Goal: Information Seeking & Learning: Learn about a topic

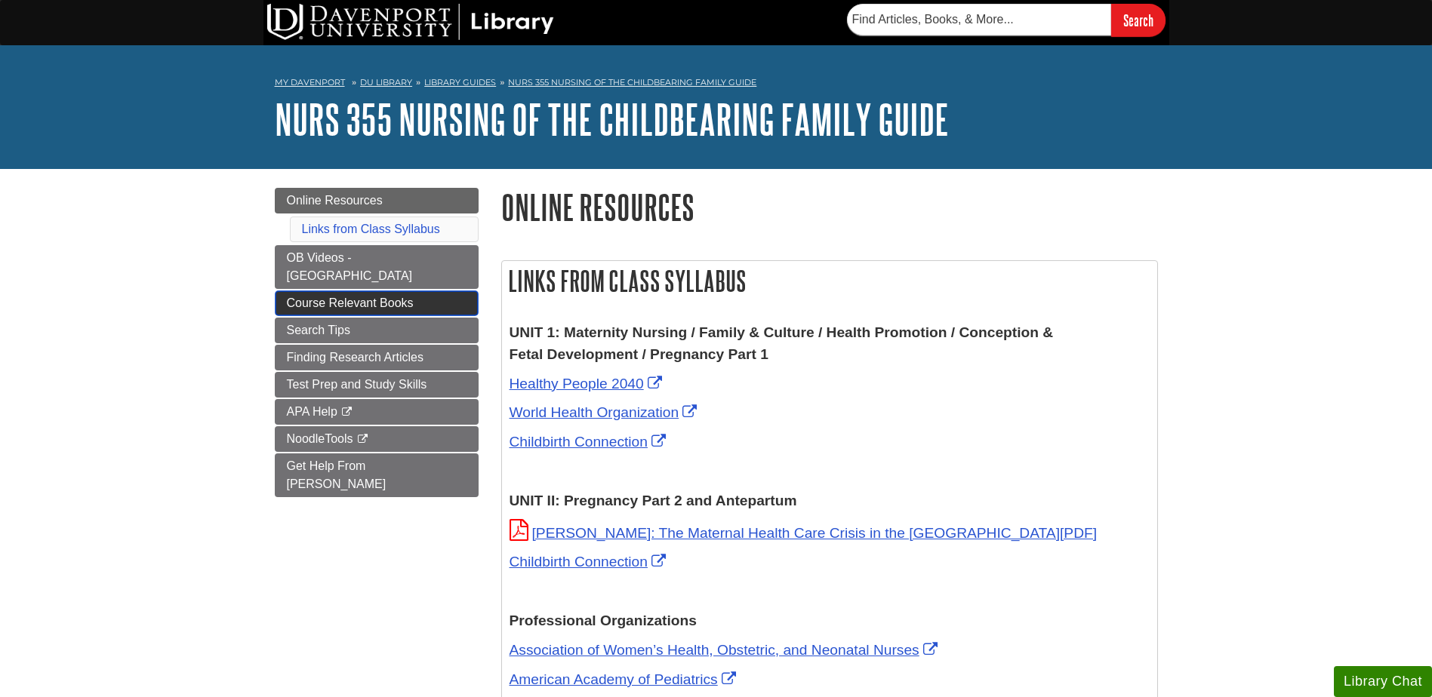
click at [315, 297] on span "Course Relevant Books" at bounding box center [350, 303] width 127 height 13
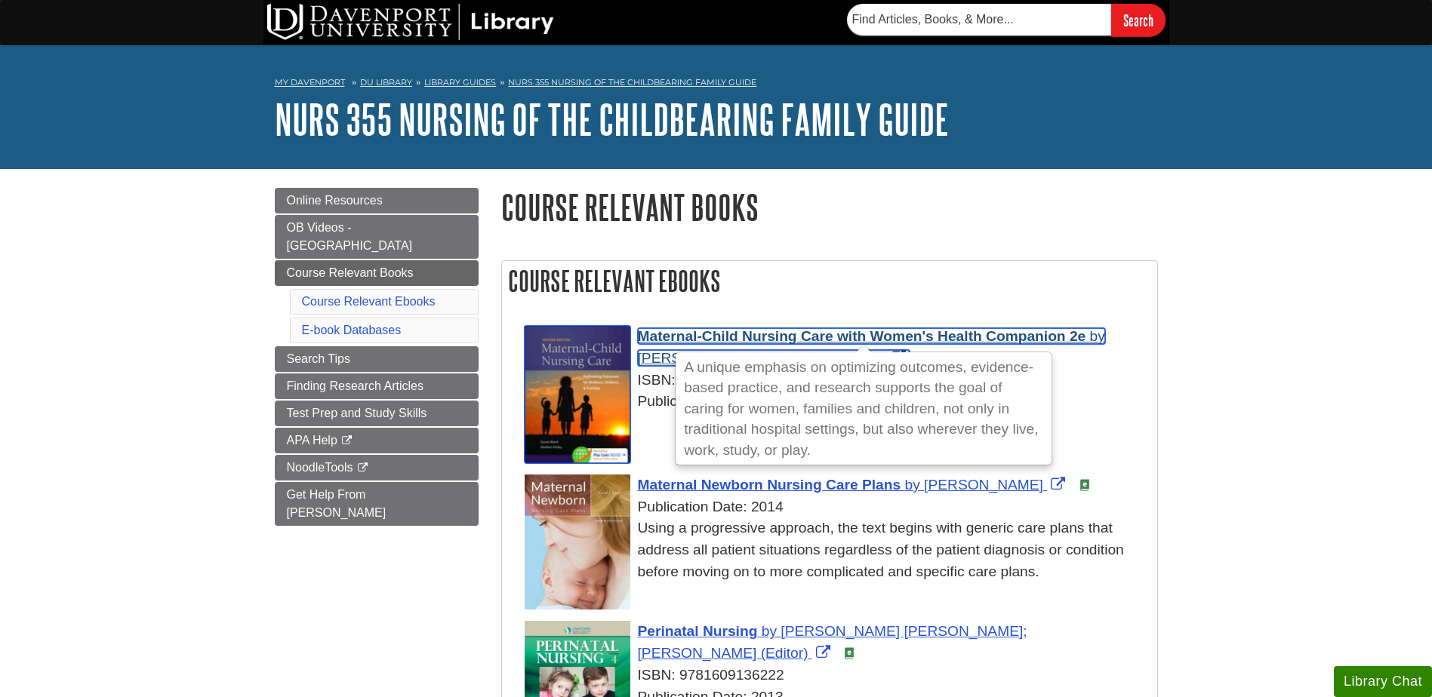
click at [688, 339] on span "Maternal-Child Nursing Care with Women's Health Companion 2e" at bounding box center [862, 336] width 448 height 16
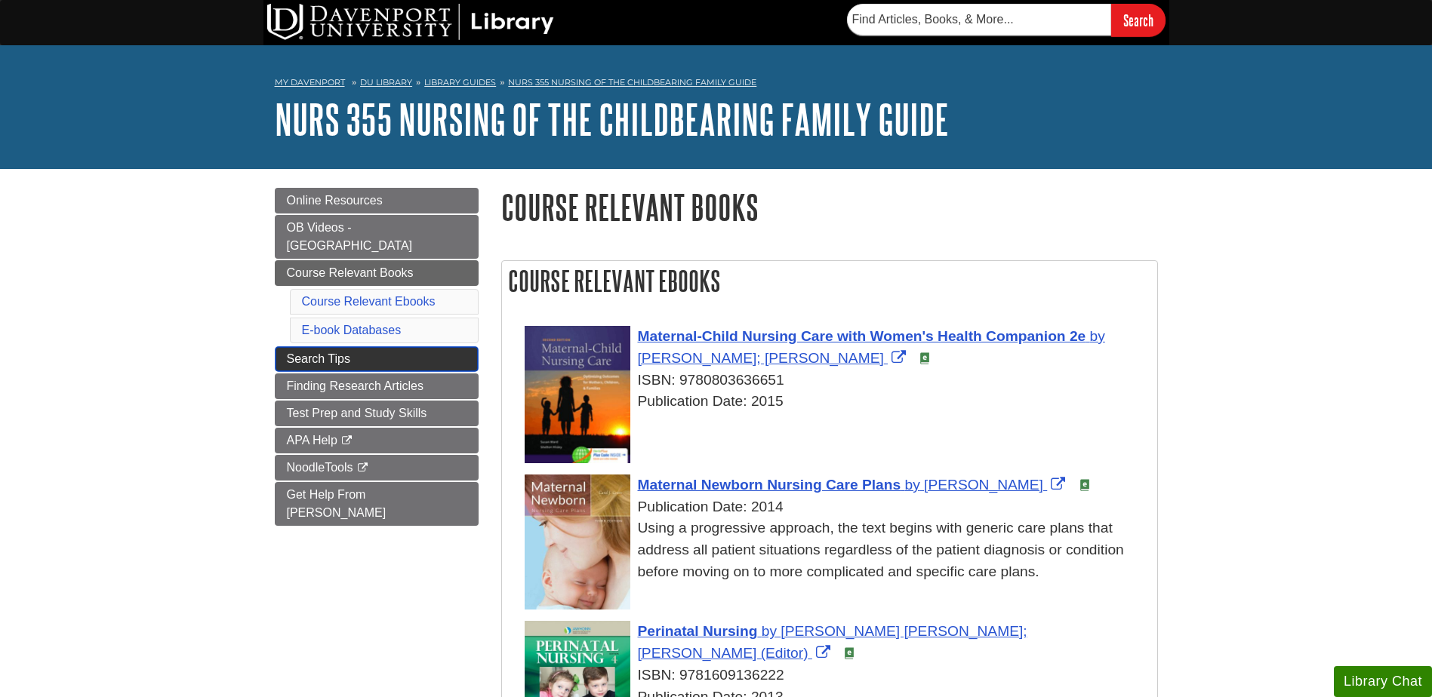
click at [326, 348] on link "Search Tips This link opens in a new window" at bounding box center [377, 359] width 204 height 26
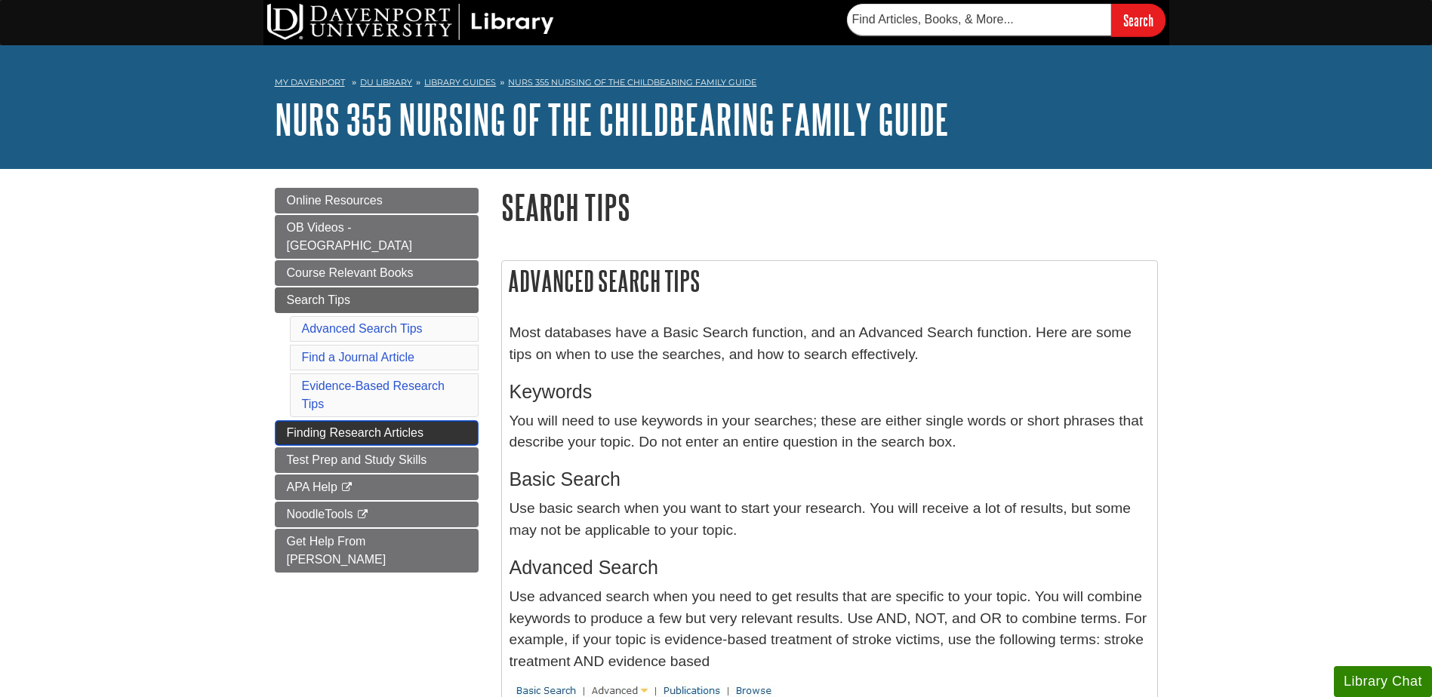
click at [323, 421] on link "Finding Research Articles This link opens in a new window" at bounding box center [377, 433] width 204 height 26
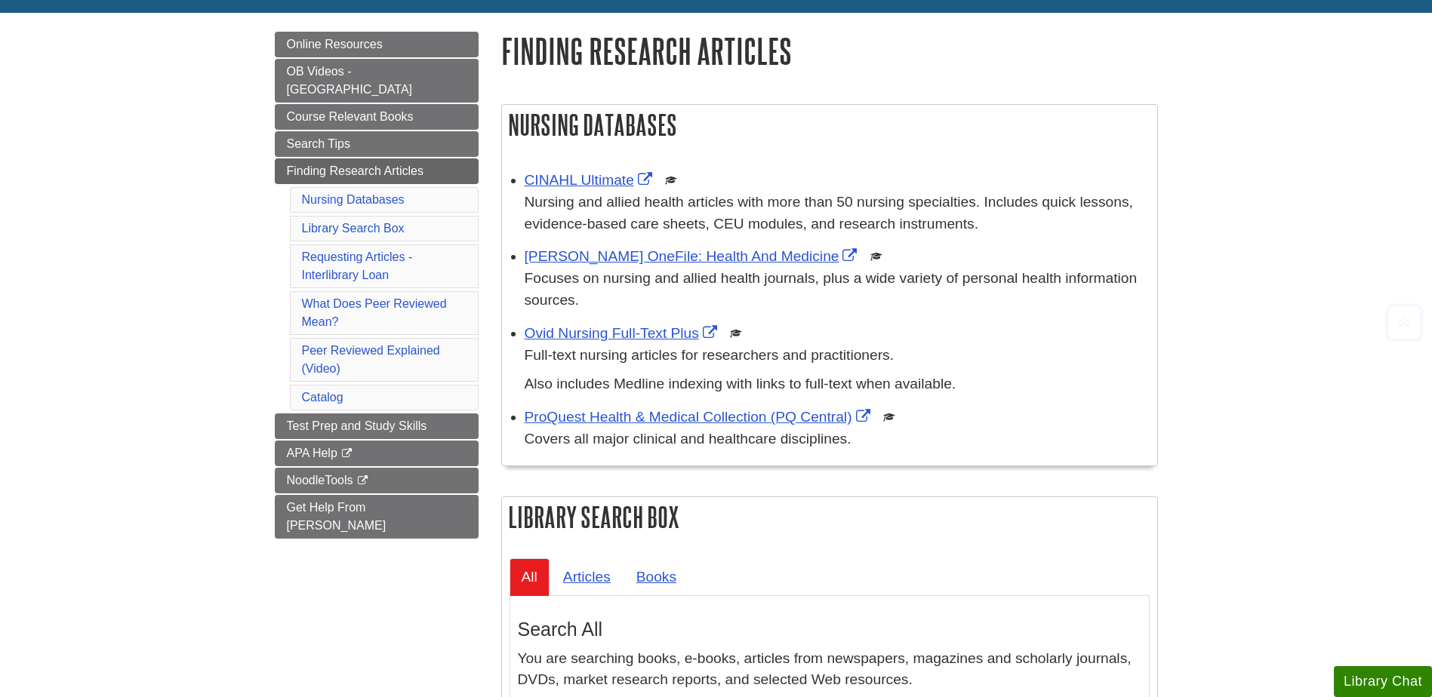
scroll to position [226, 0]
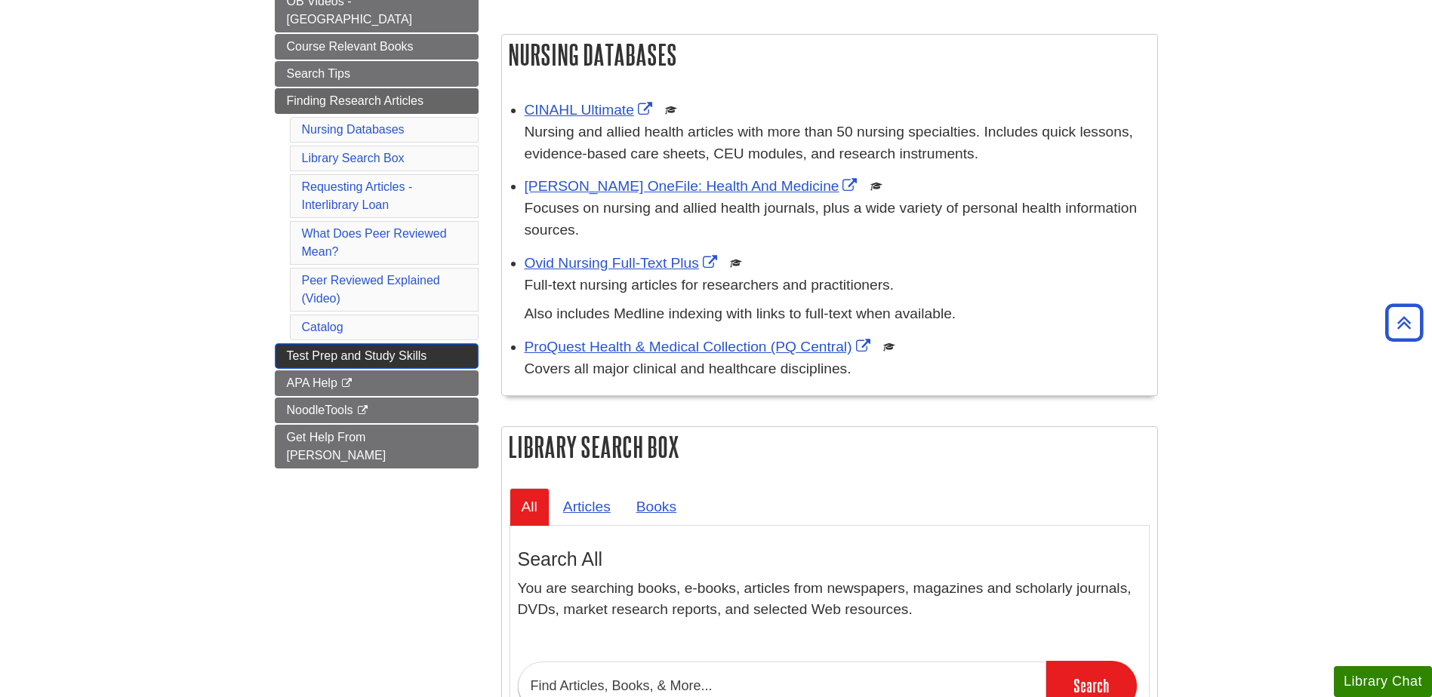
click at [322, 349] on span "Test Prep and Study Skills" at bounding box center [357, 355] width 140 height 13
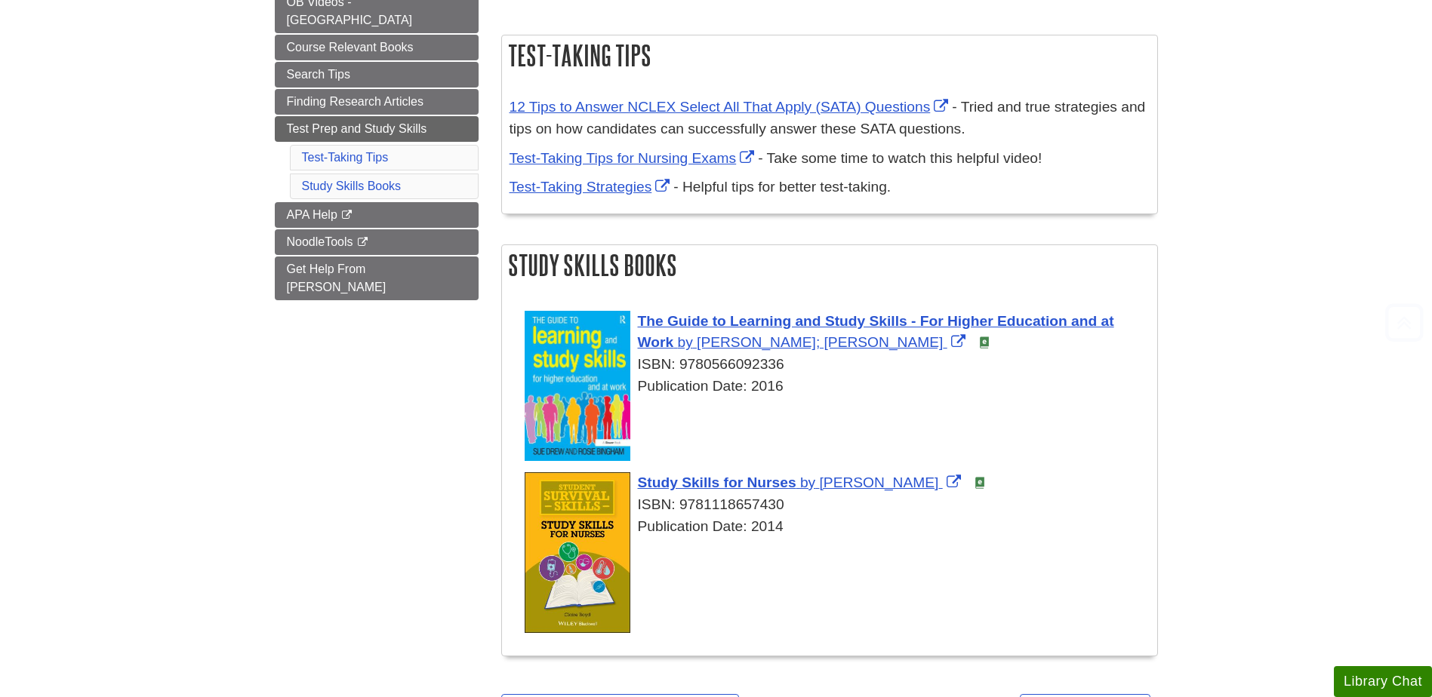
scroll to position [226, 0]
click at [301, 208] on span "APA Help" at bounding box center [312, 214] width 51 height 13
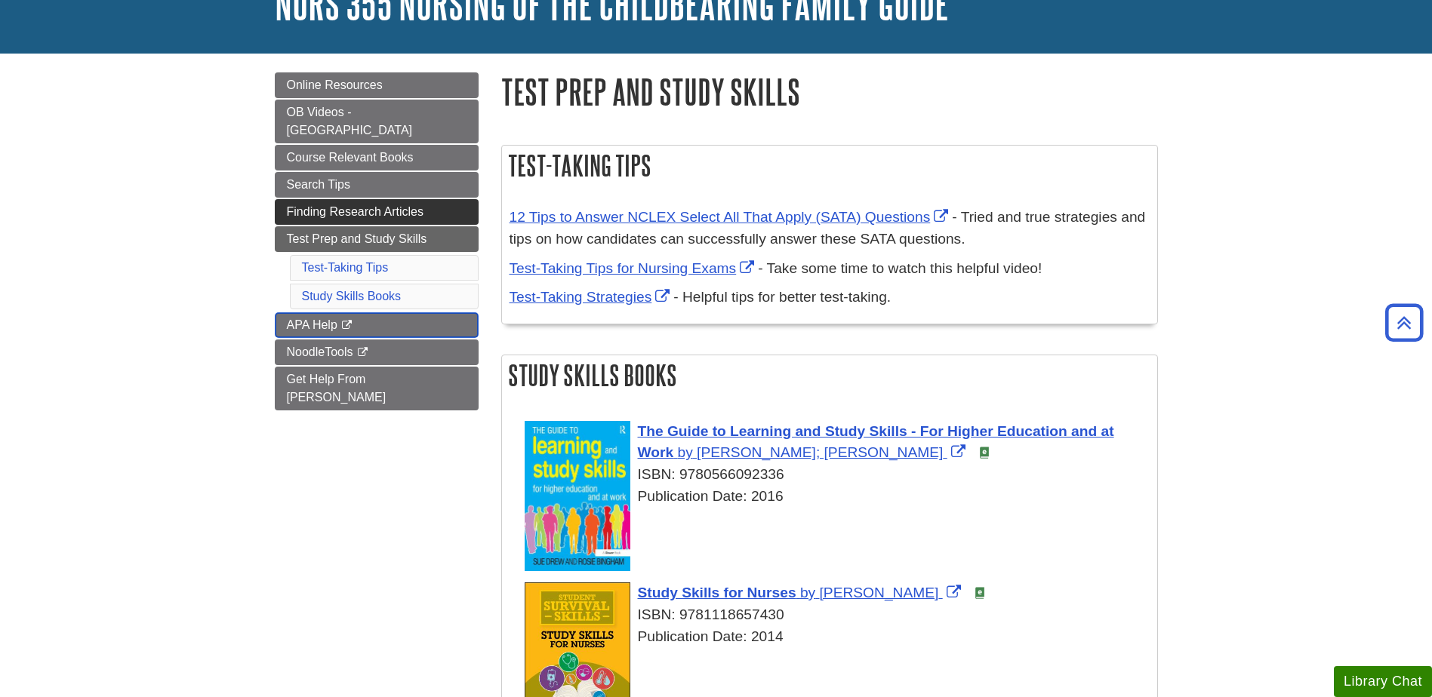
scroll to position [0, 0]
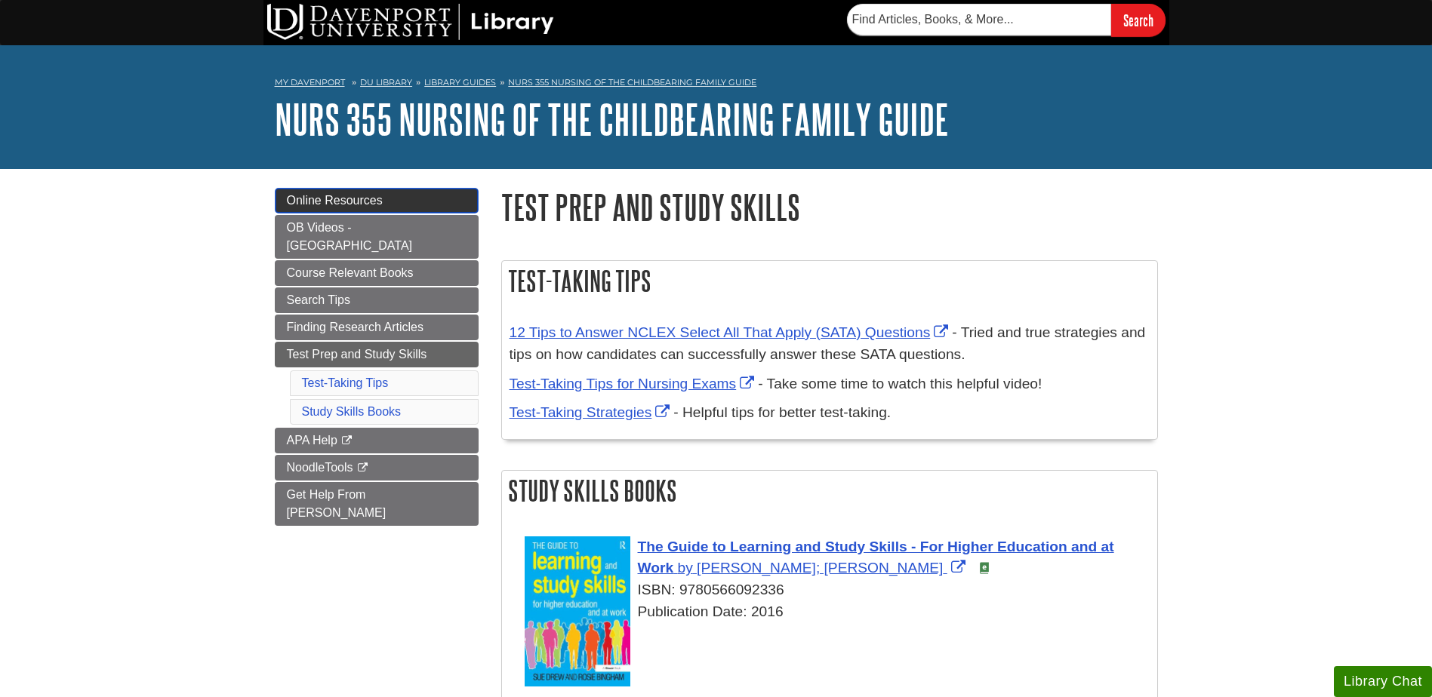
click at [306, 198] on span "Online Resources" at bounding box center [335, 200] width 96 height 13
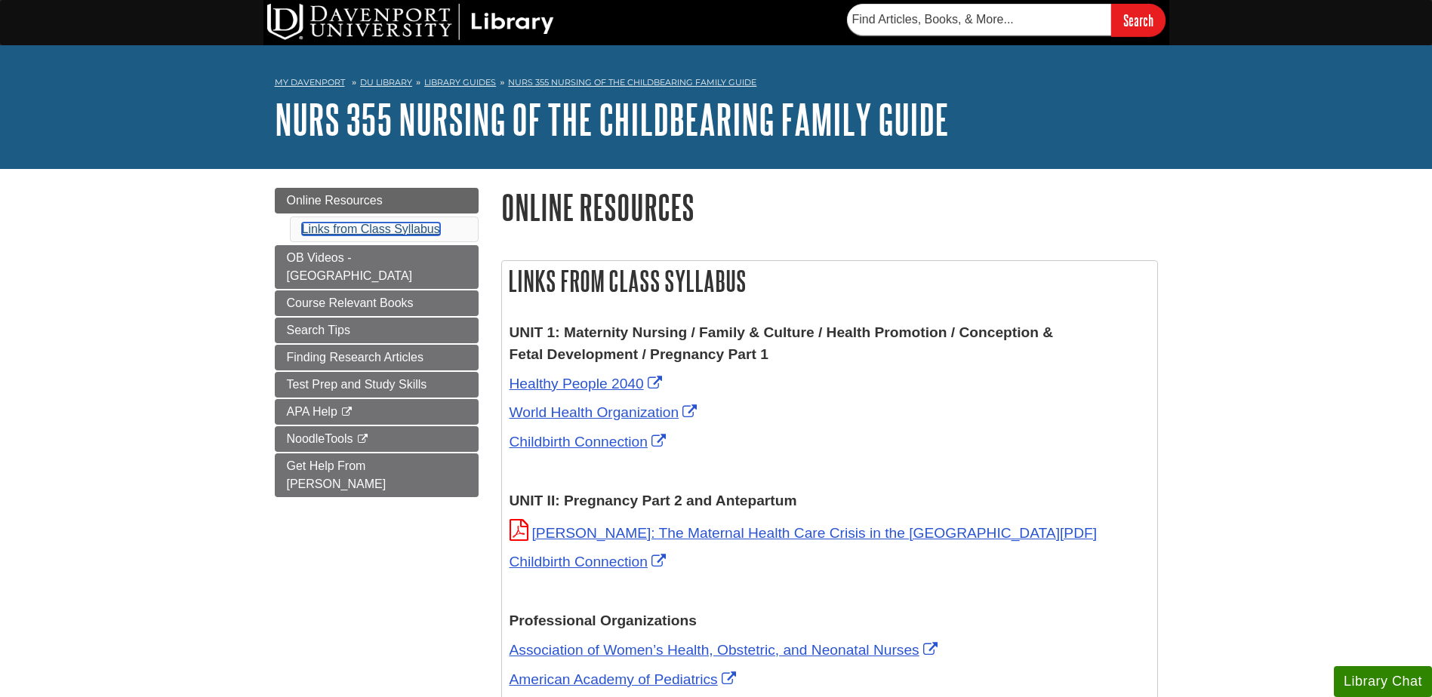
click at [341, 231] on link "Links from Class Syllabus" at bounding box center [371, 229] width 138 height 13
click at [326, 84] on link "My Davenport" at bounding box center [310, 82] width 70 height 13
